Goal: Communication & Community: Participate in discussion

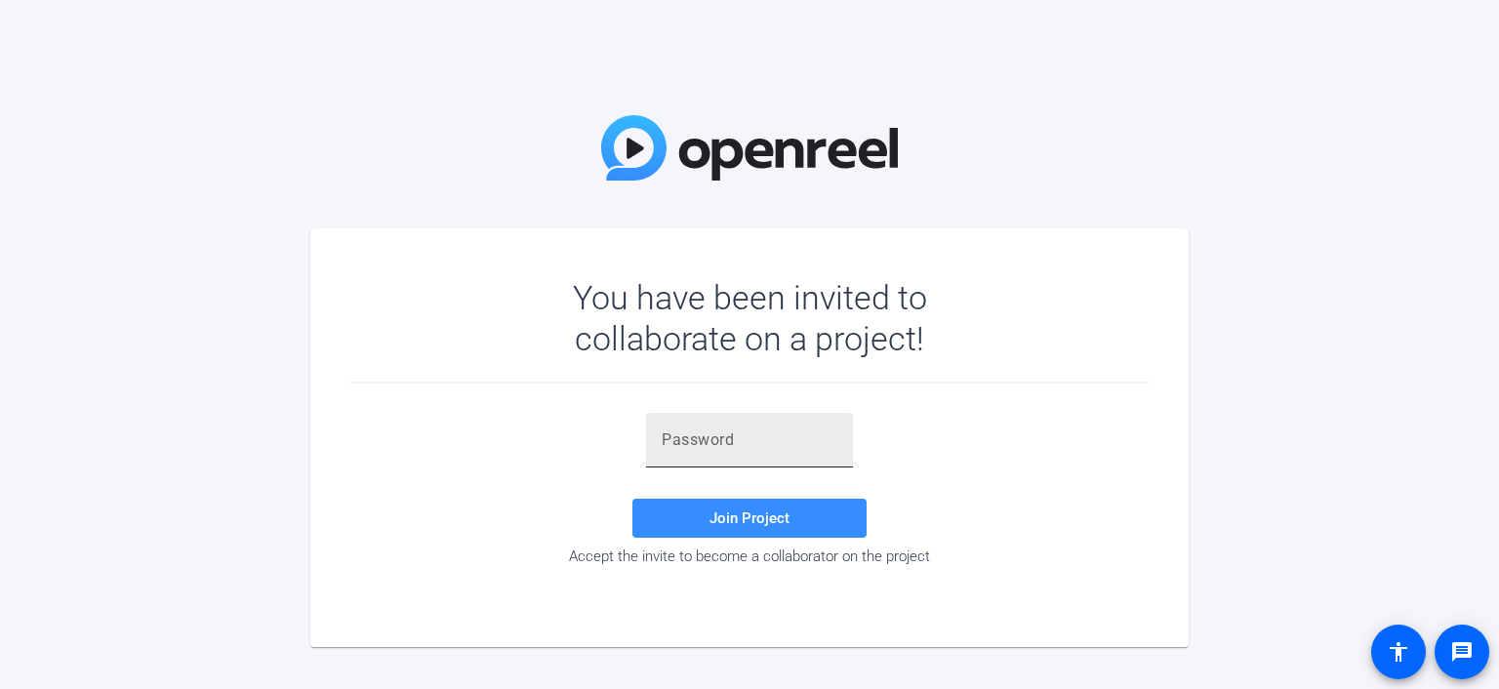
click at [698, 437] on input "text" at bounding box center [750, 440] width 176 height 23
paste input "8zUFZr"
type input "8zUFZr"
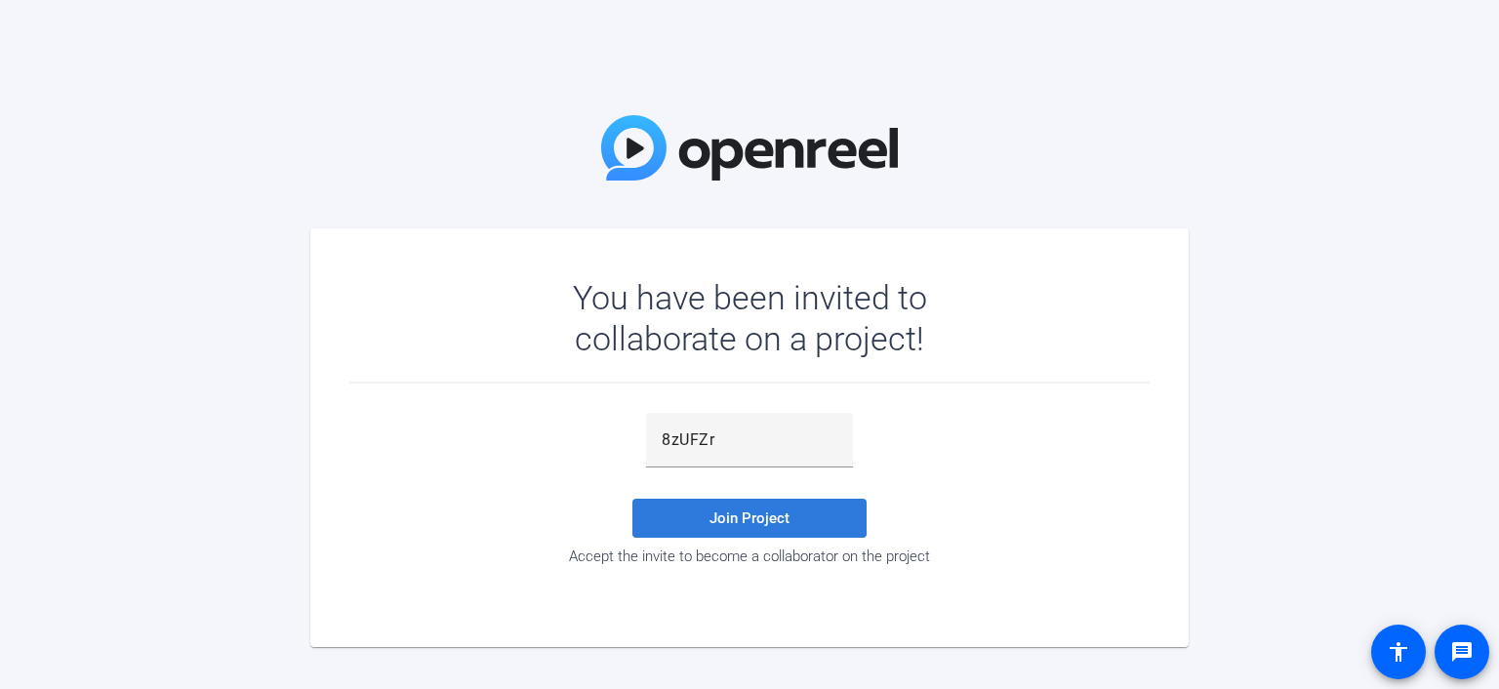
click at [746, 507] on span at bounding box center [750, 518] width 234 height 47
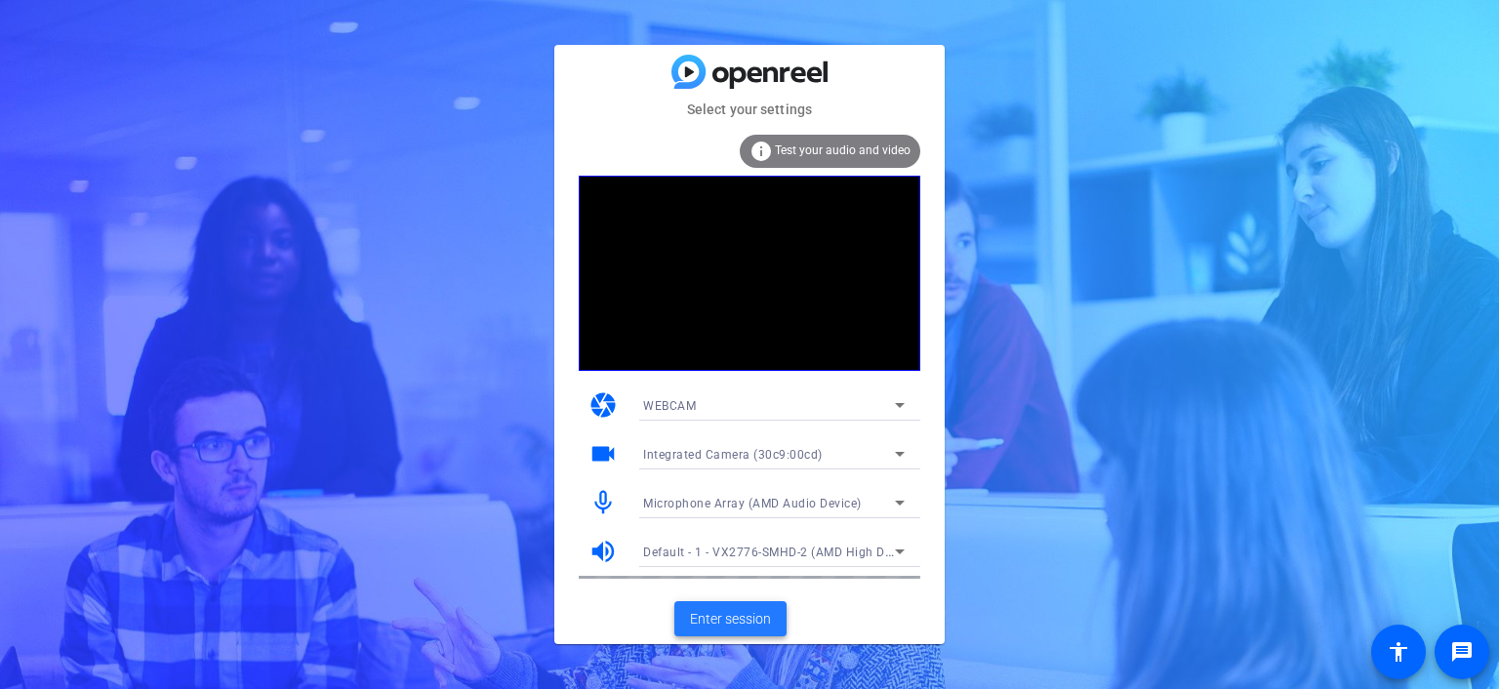
click at [741, 618] on span "Enter session" at bounding box center [730, 619] width 81 height 20
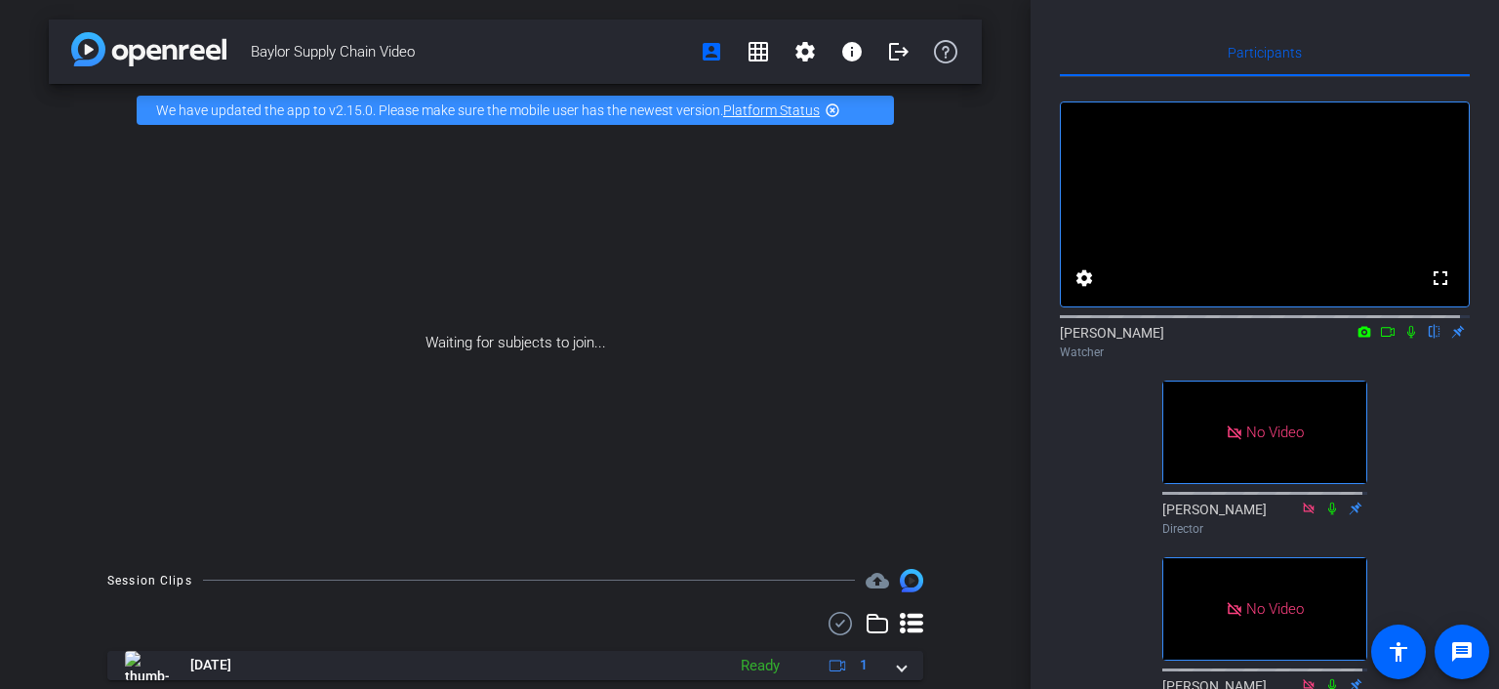
drag, startPoint x: 1375, startPoint y: 343, endPoint x: 1425, endPoint y: 444, distance: 113.1
click at [1425, 444] on div "fullscreen settings [PERSON_NAME] flip Watcher No Video [PERSON_NAME] Director …" at bounding box center [1265, 398] width 410 height 643
click at [1380, 339] on icon at bounding box center [1388, 332] width 16 height 14
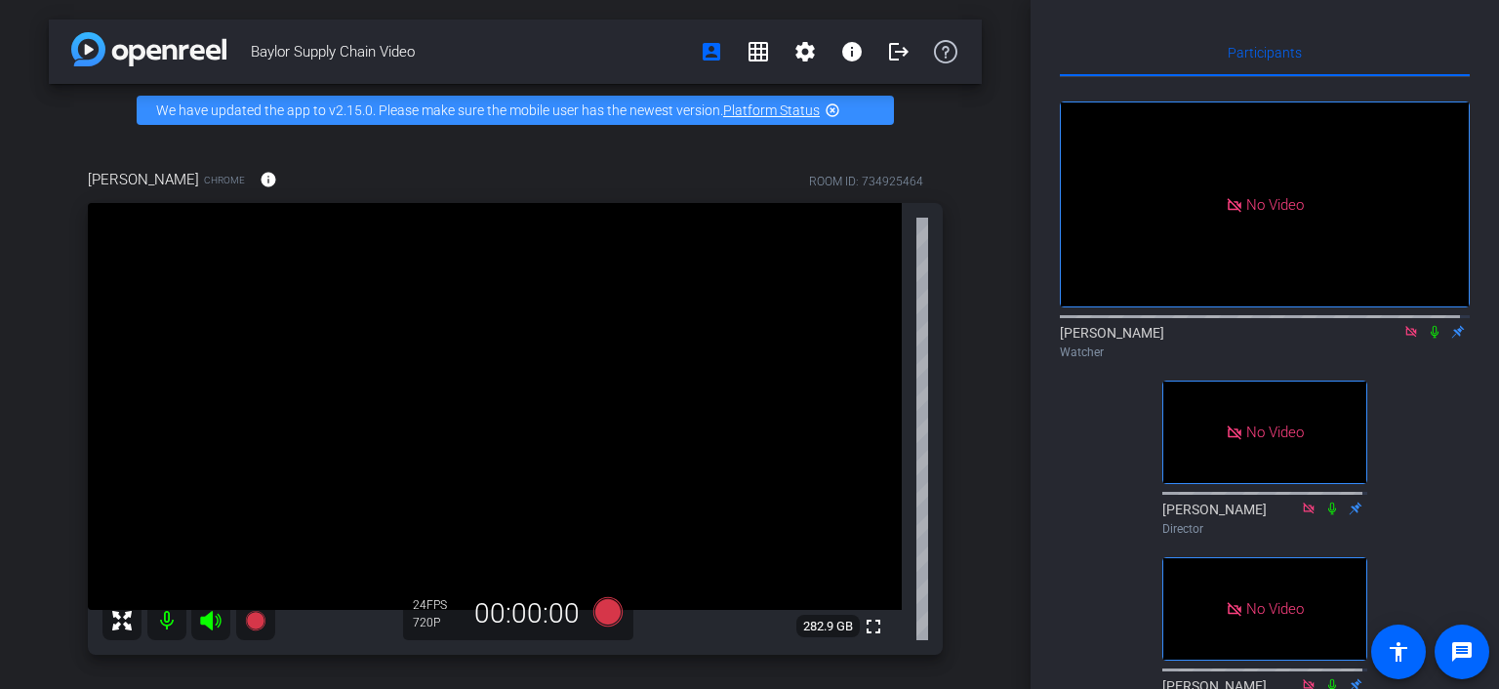
click at [1404, 339] on icon at bounding box center [1412, 332] width 16 height 14
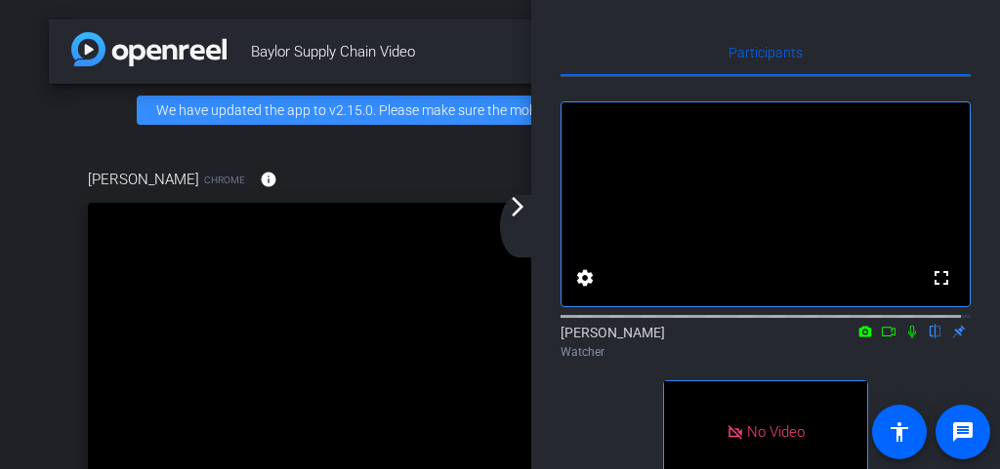
click at [520, 208] on mat-icon "arrow_forward_ios" at bounding box center [517, 206] width 23 height 23
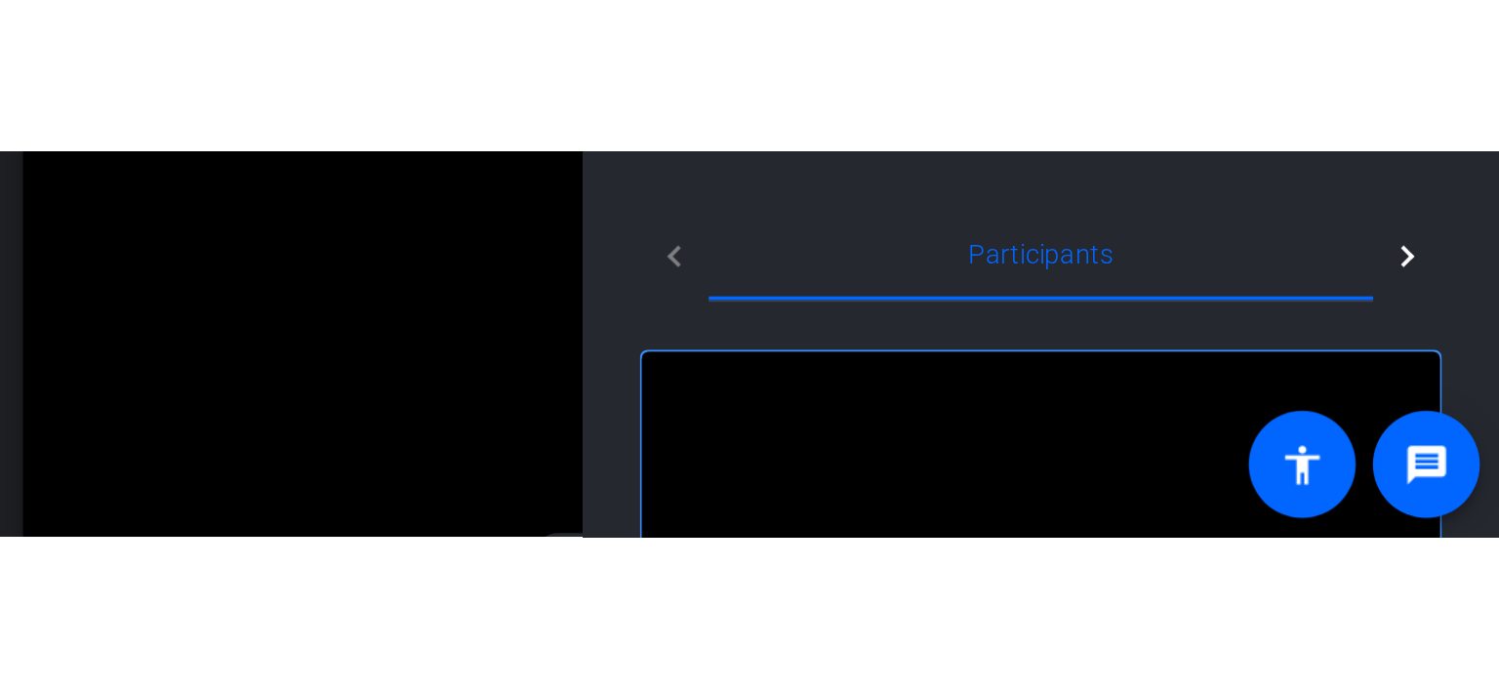
scroll to position [195, 0]
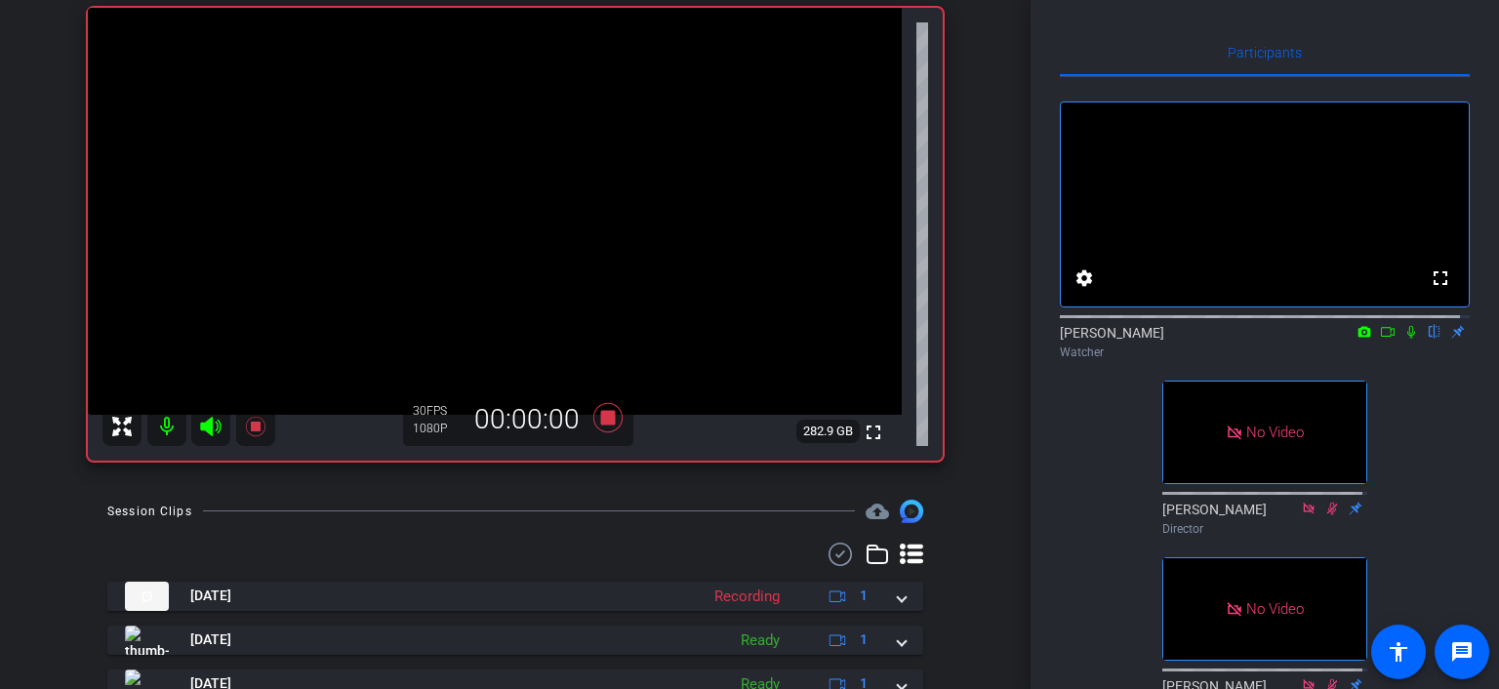
click at [1380, 339] on icon at bounding box center [1388, 332] width 16 height 14
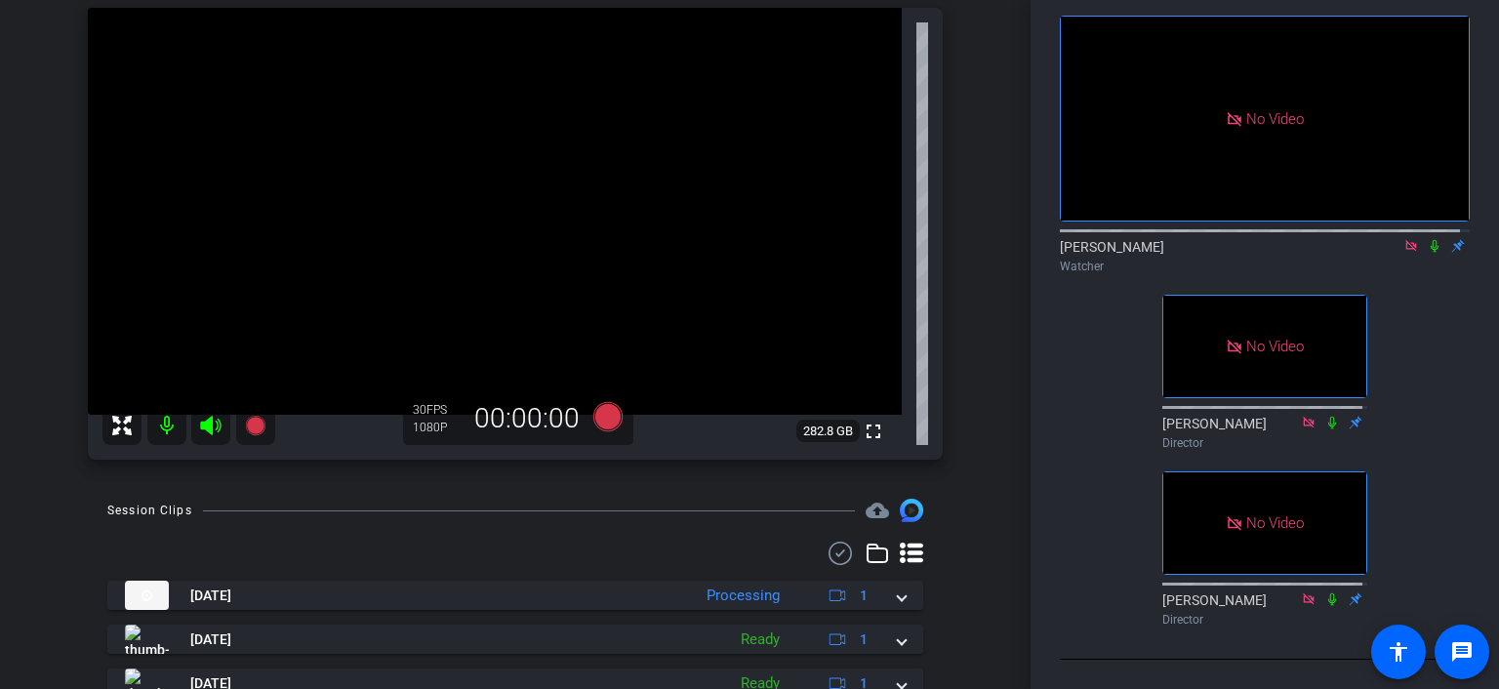
scroll to position [0, 0]
